Goal: Task Accomplishment & Management: Use online tool/utility

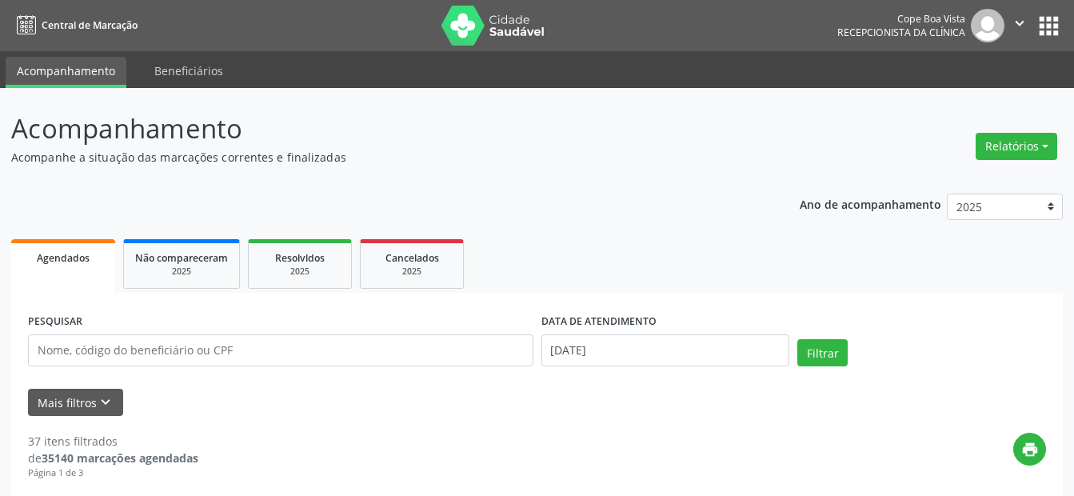
click at [1038, 151] on button "Relatórios" at bounding box center [1016, 146] width 82 height 27
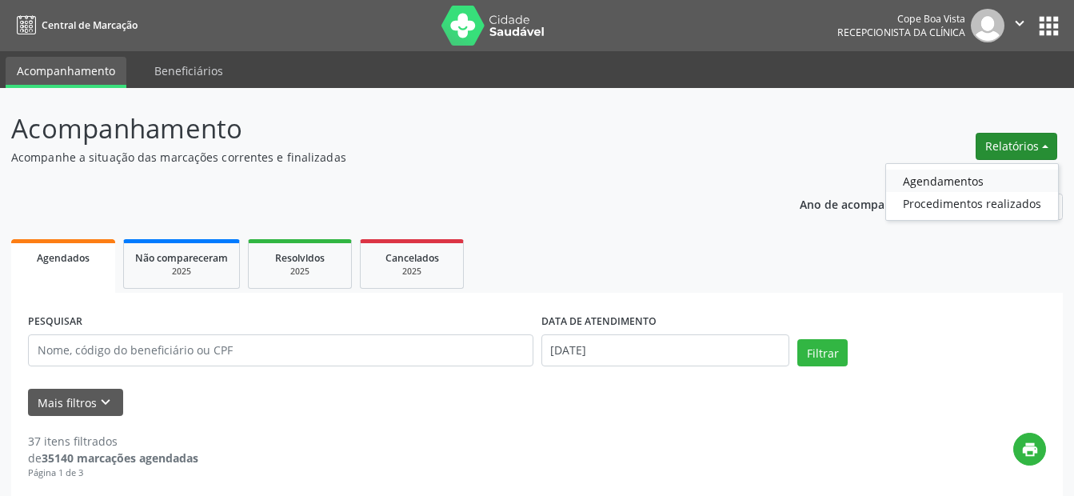
click at [970, 184] on link "Agendamentos" at bounding box center [972, 181] width 172 height 22
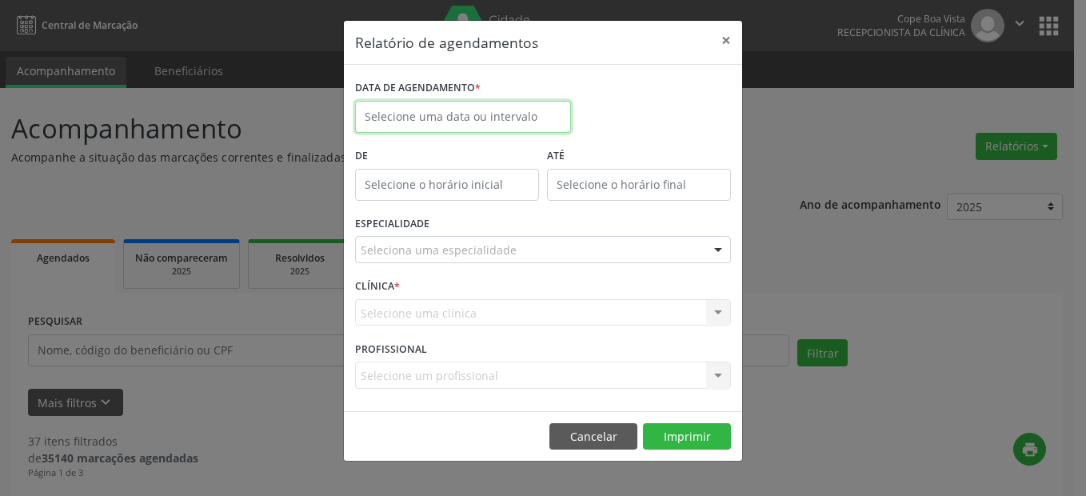
click at [429, 125] on body "Central de Marcação [GEOGRAPHIC_DATA] Recepcionista da clínica  Configurações …" at bounding box center [543, 248] width 1086 height 496
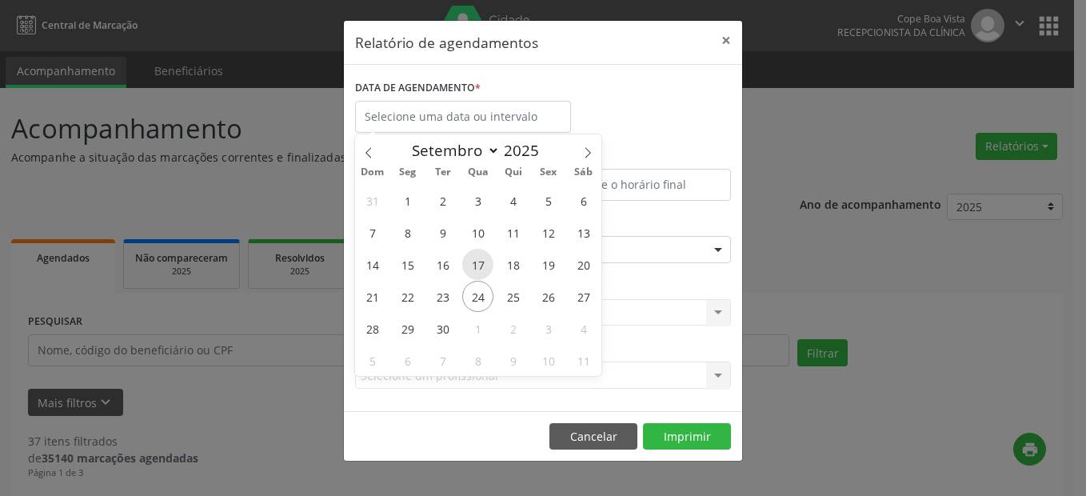
click at [476, 265] on span "17" at bounding box center [477, 264] width 31 height 31
type input "[DATE]"
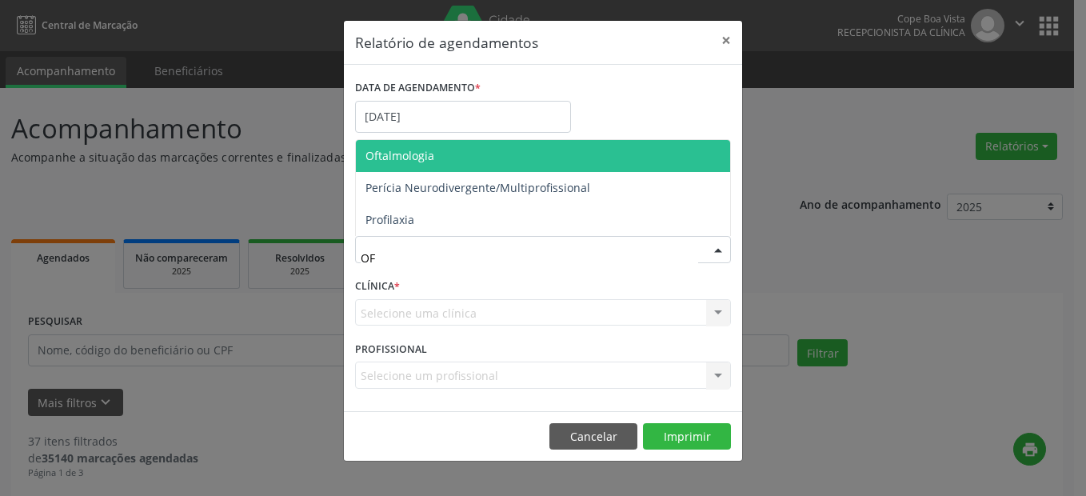
type input "OFT"
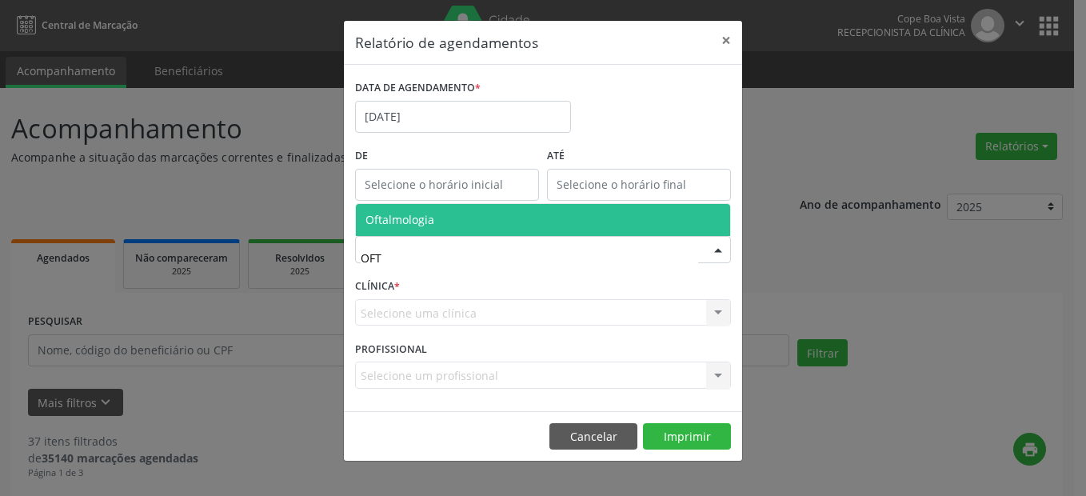
click at [445, 225] on span "Oftalmologia" at bounding box center [543, 220] width 374 height 32
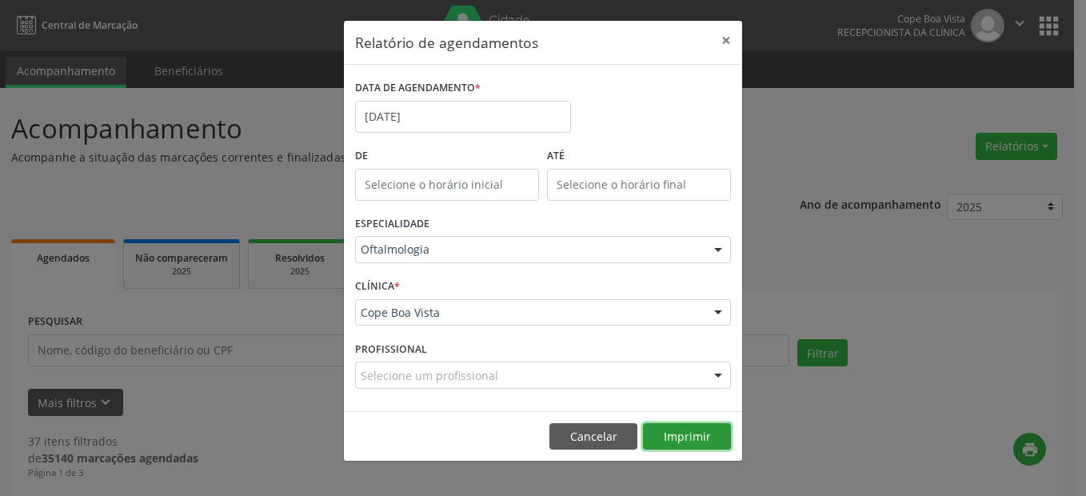
click at [667, 435] on button "Imprimir" at bounding box center [687, 436] width 88 height 27
click at [726, 43] on button "×" at bounding box center [726, 40] width 32 height 39
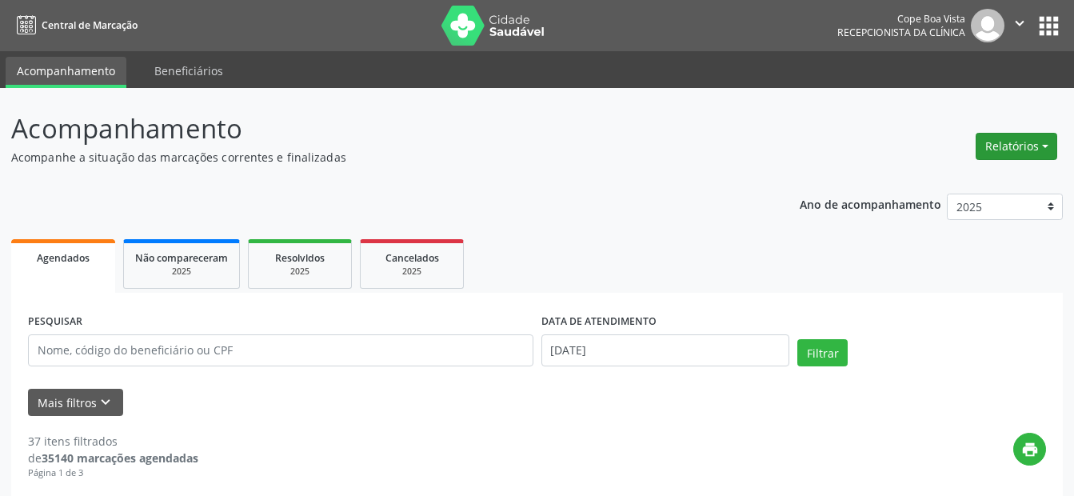
click at [984, 152] on button "Relatórios" at bounding box center [1016, 146] width 82 height 27
click at [959, 181] on link "Agendamentos" at bounding box center [972, 181] width 172 height 22
select select "8"
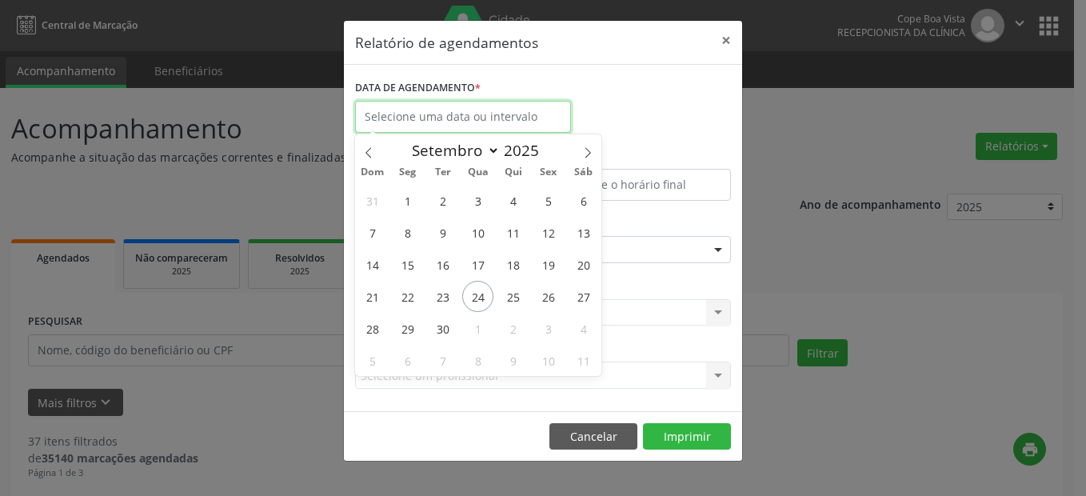
click at [485, 109] on input "text" at bounding box center [463, 117] width 216 height 32
click at [472, 289] on span "24" at bounding box center [477, 296] width 31 height 31
type input "[DATE]"
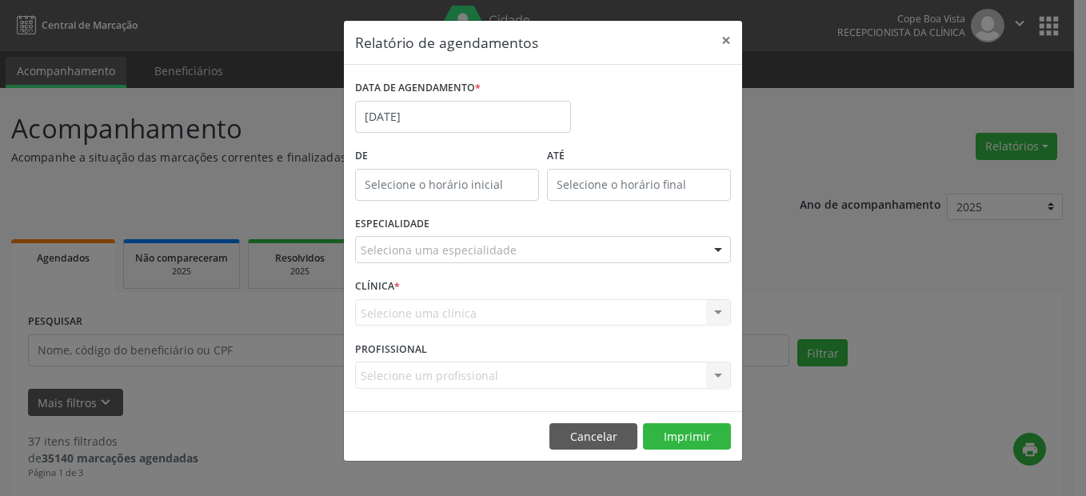
click at [514, 251] on div "Seleciona uma especialidade" at bounding box center [543, 249] width 376 height 27
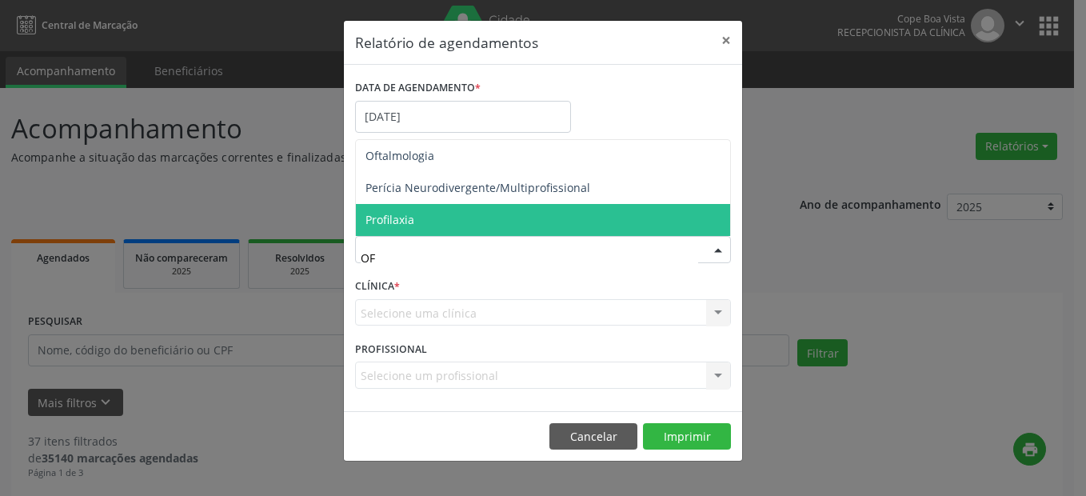
type input "OFT"
click at [445, 217] on span "Oftalmologia" at bounding box center [543, 220] width 374 height 32
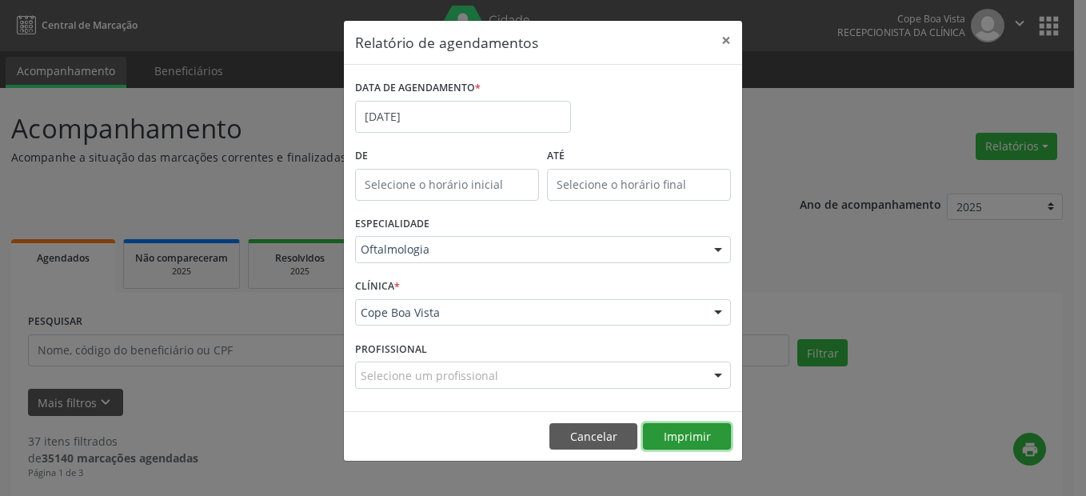
click at [676, 437] on button "Imprimir" at bounding box center [687, 436] width 88 height 27
